Goal: Check status: Check status

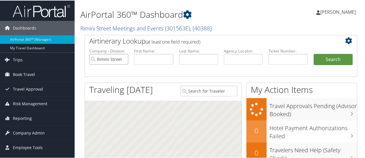
click at [124, 60] on input "Rimini Street Meetings and Events" at bounding box center [108, 58] width 39 height 11
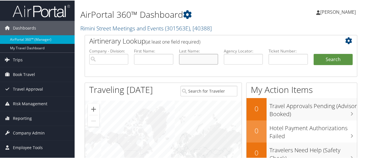
click at [181, 61] on input "text" at bounding box center [198, 58] width 39 height 11
type input "[PERSON_NAME]"
click at [314, 53] on button "Search" at bounding box center [333, 58] width 39 height 11
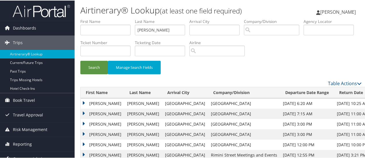
click at [84, 101] on td "GLENN J" at bounding box center [103, 103] width 44 height 10
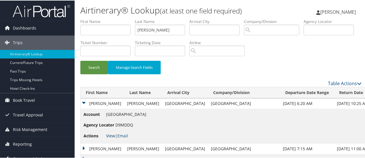
click at [111, 134] on link "View" at bounding box center [110, 135] width 9 height 5
